Goal: Navigation & Orientation: Find specific page/section

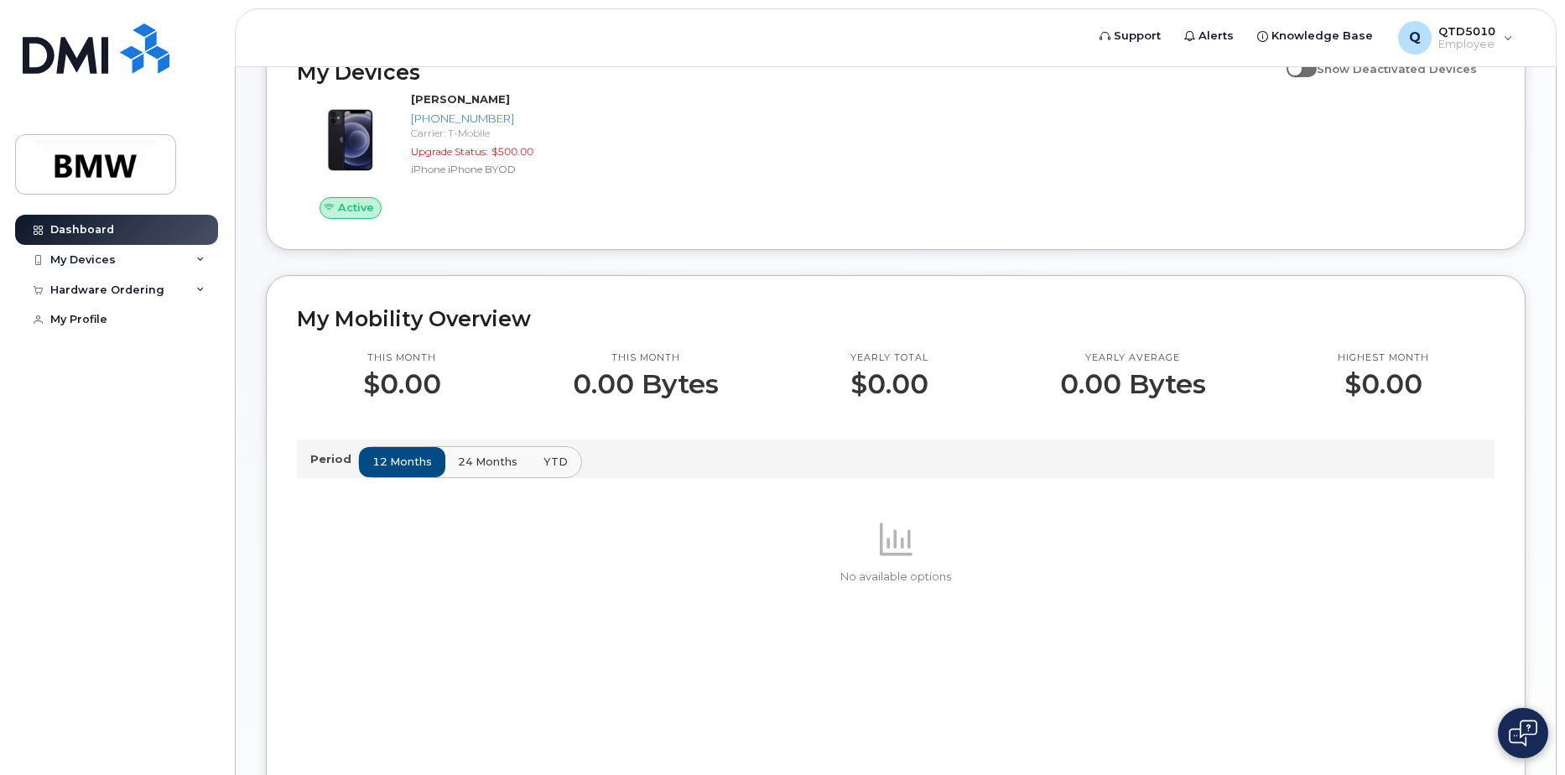
scroll to position [84, 0]
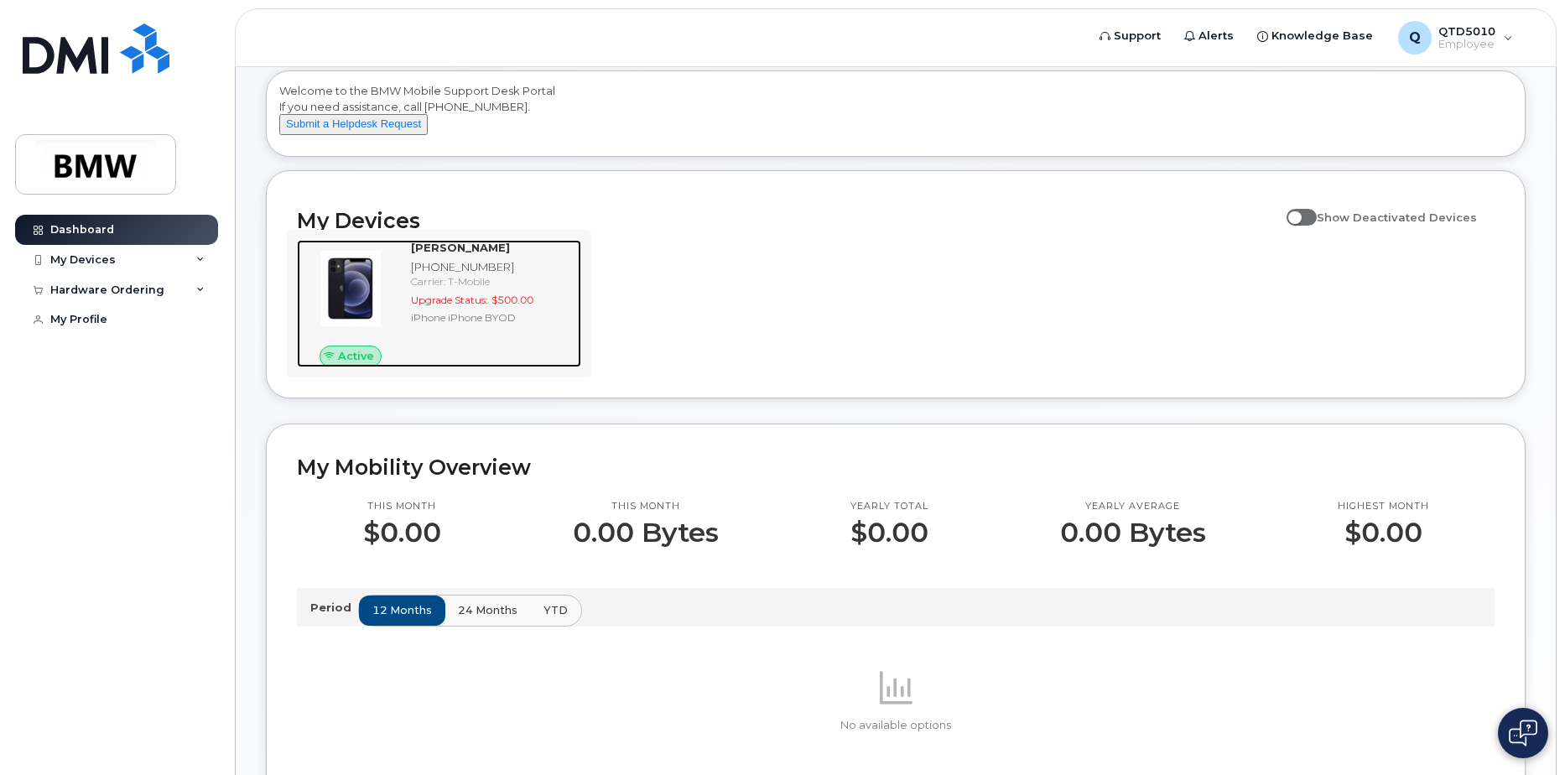
click at [349, 327] on img at bounding box center [350, 288] width 80 height 80
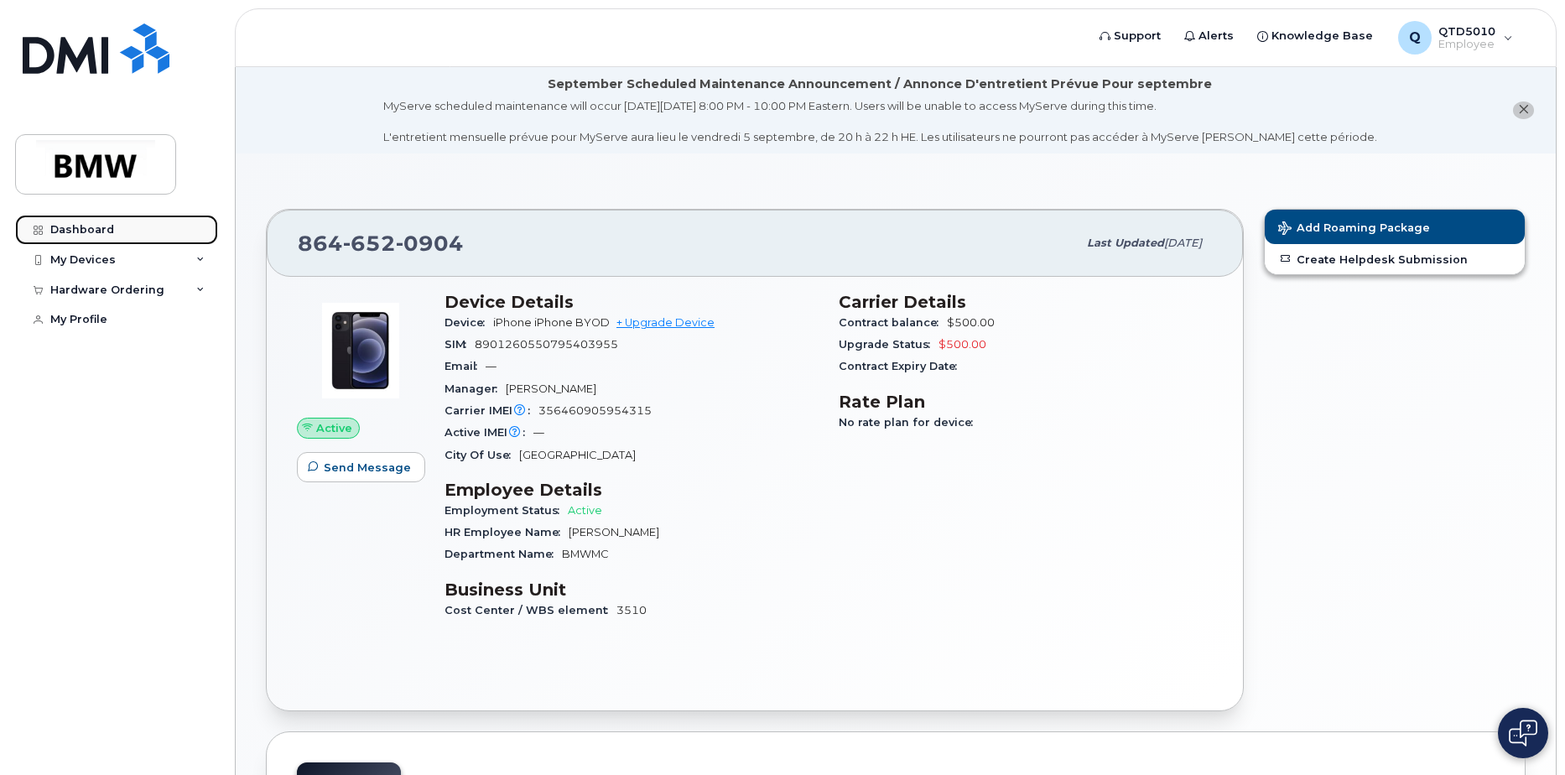
click at [65, 230] on div "Dashboard" at bounding box center [82, 229] width 64 height 13
